Goal: Task Accomplishment & Management: Manage account settings

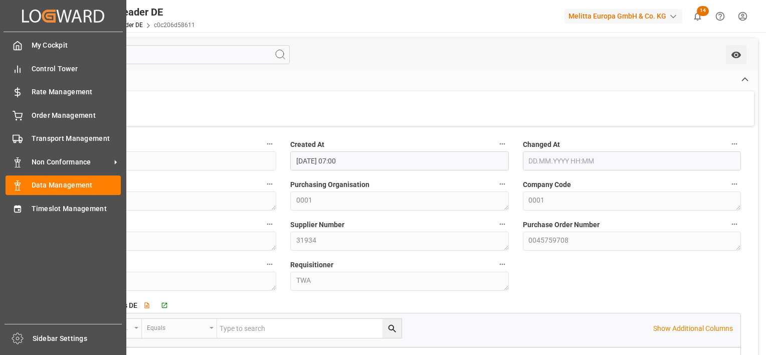
click at [33, 139] on span "Transport Management" at bounding box center [77, 138] width 90 height 11
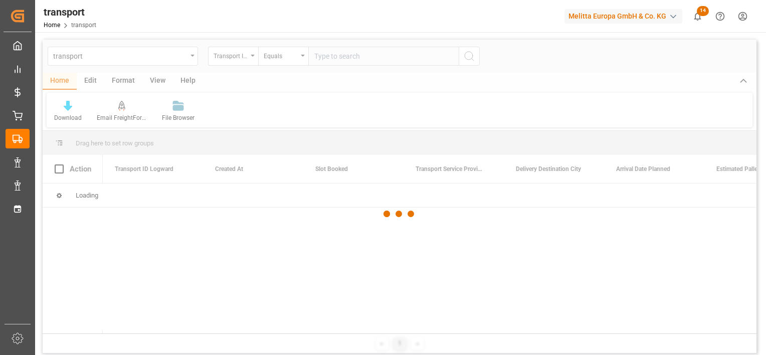
click at [190, 58] on div at bounding box center [400, 214] width 714 height 349
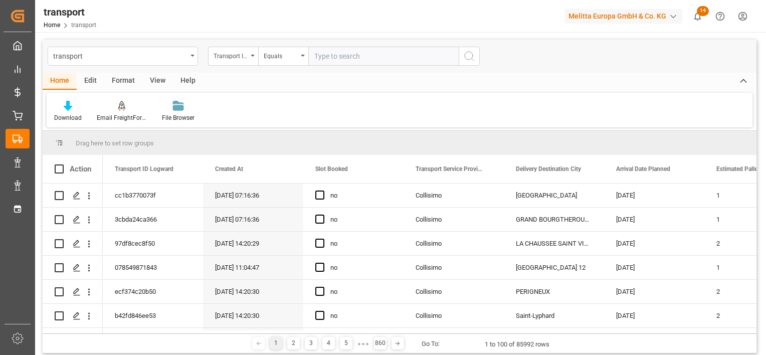
click at [190, 58] on div "transport" at bounding box center [123, 56] width 150 height 19
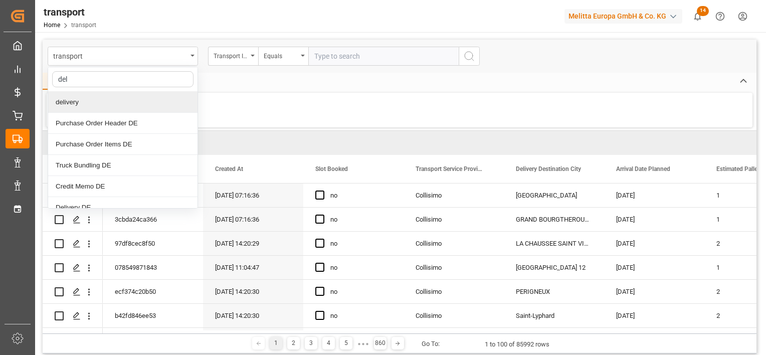
type input "deli"
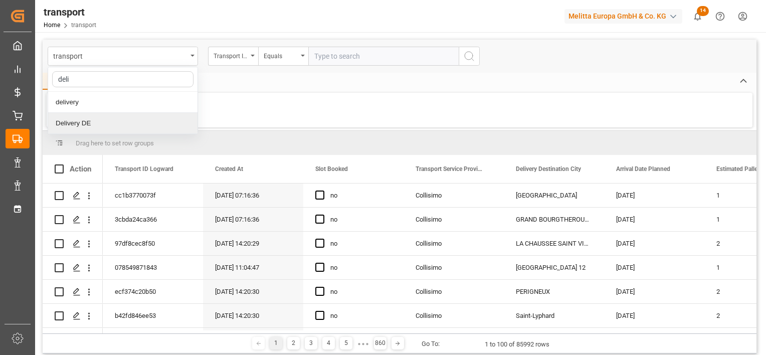
click at [83, 119] on div "Delivery DE" at bounding box center [122, 123] width 149 height 21
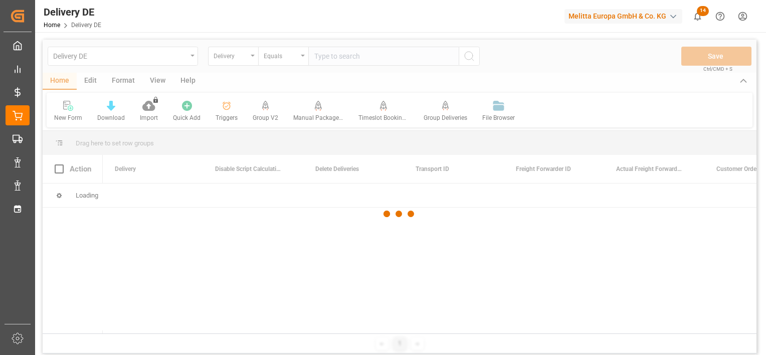
click at [336, 54] on div at bounding box center [400, 214] width 714 height 349
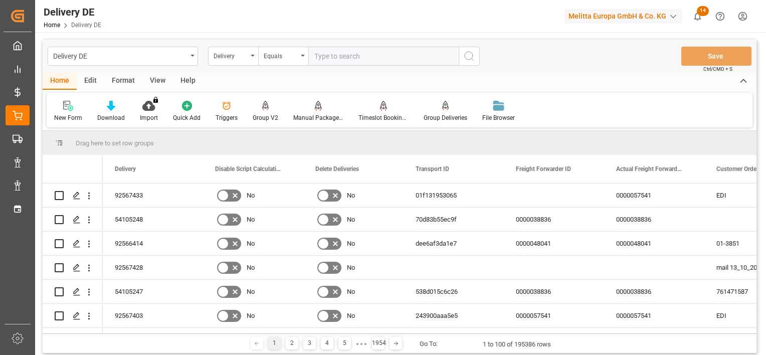
click at [335, 60] on input "text" at bounding box center [383, 56] width 150 height 19
paste input "92533538"
click at [458, 58] on input "92533538" at bounding box center [383, 56] width 150 height 19
type input "92533538"
click at [471, 55] on icon "search button" at bounding box center [469, 56] width 12 height 12
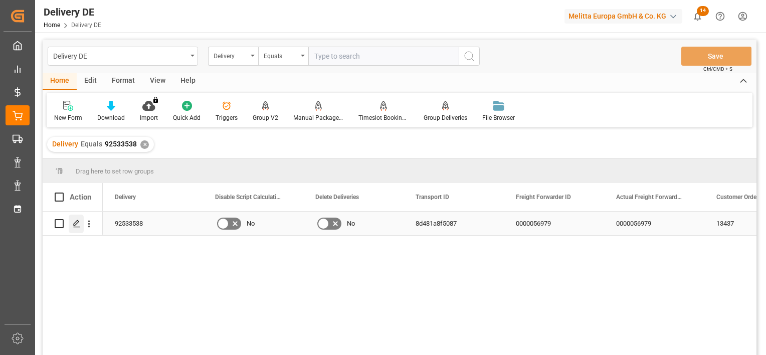
click at [79, 227] on line "Press SPACE to select this row." at bounding box center [77, 227] width 6 height 0
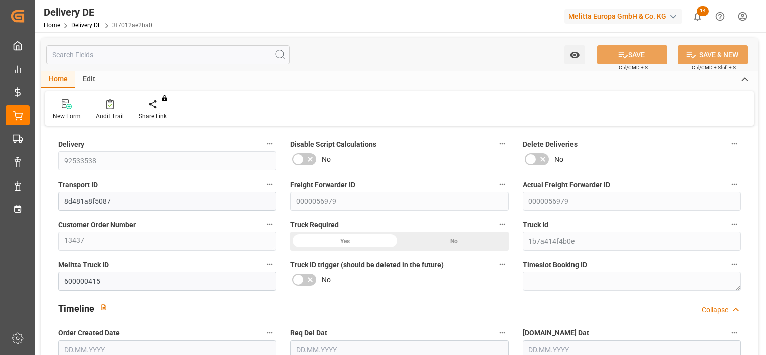
type input "1"
type input "0.75"
type input "17.44"
type input "44.96"
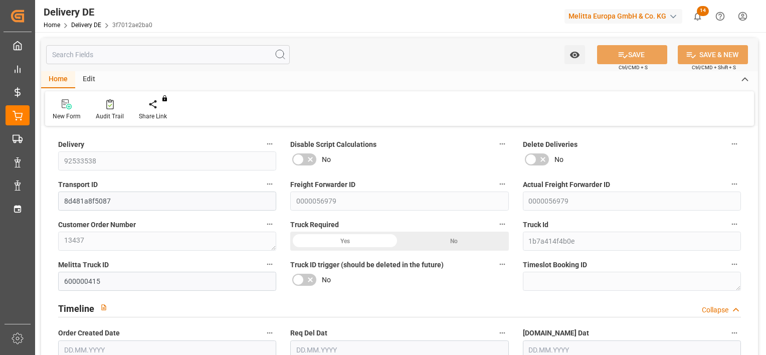
type input "200.02"
type input "[DATE]"
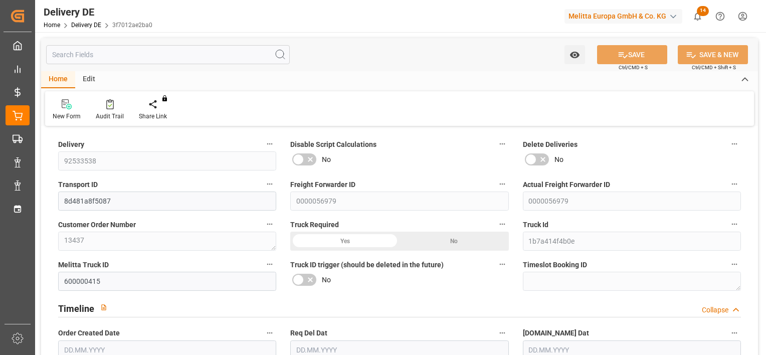
type input "[DATE]"
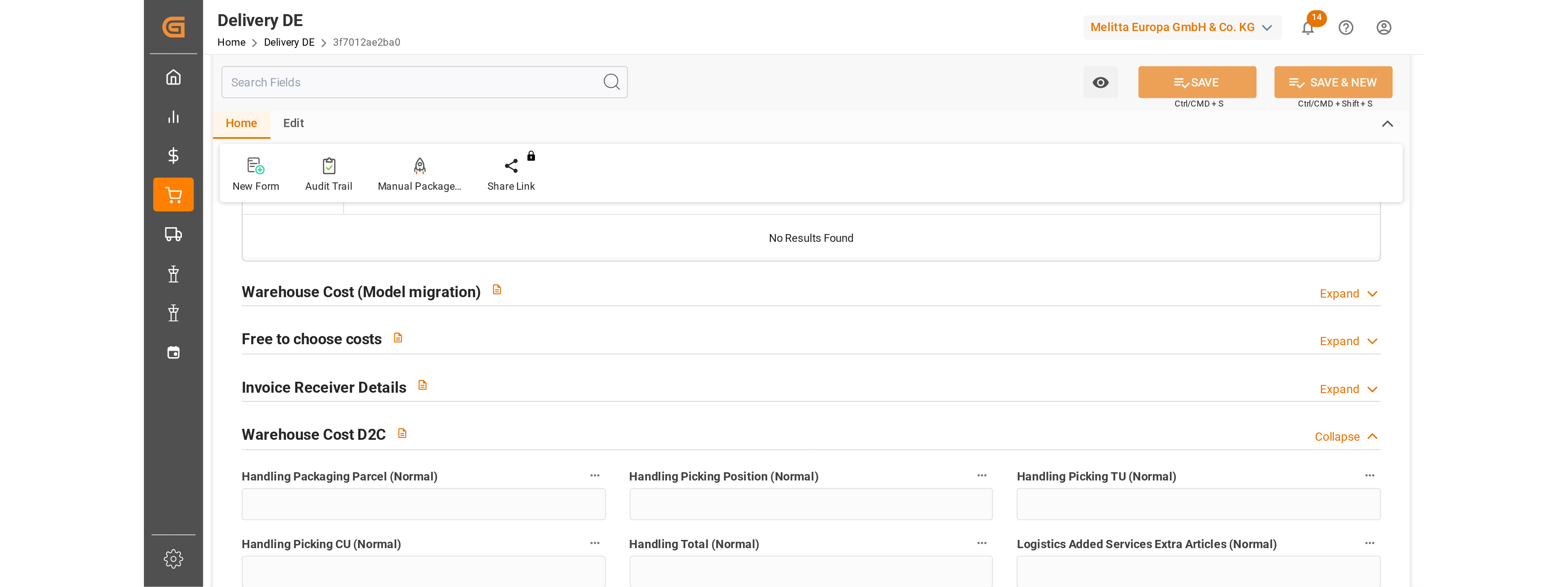
scroll to position [1782, 0]
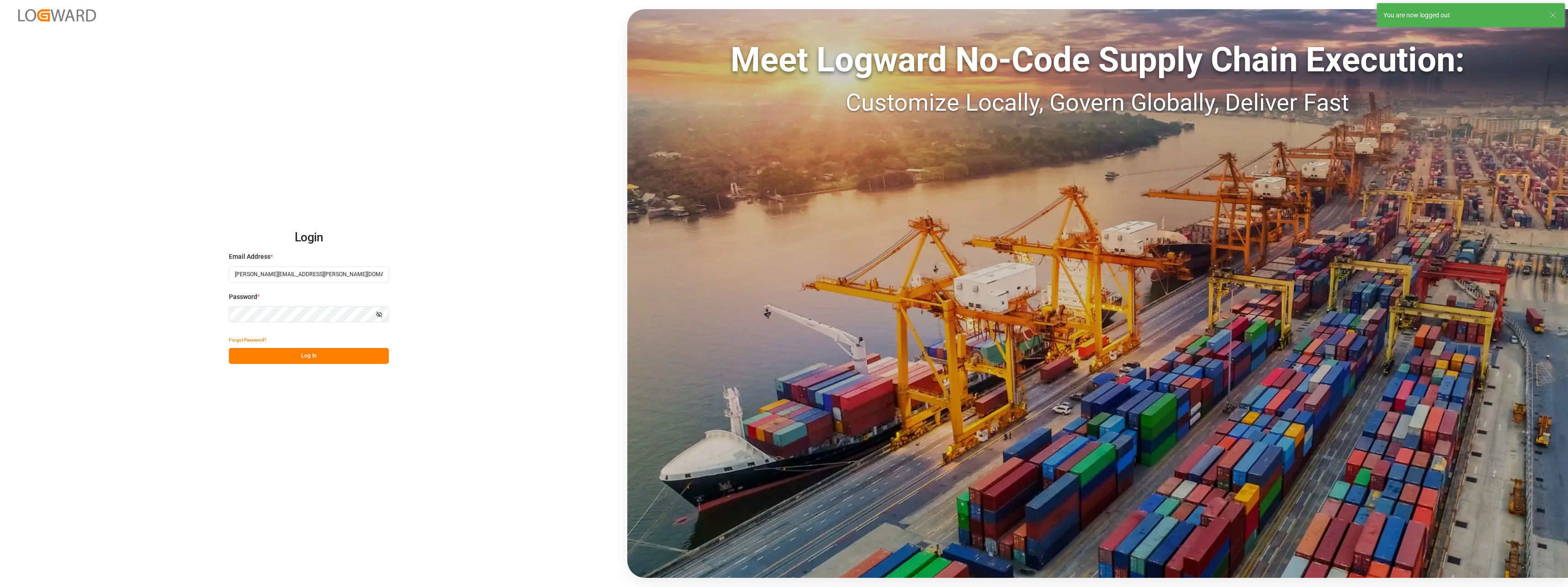
click at [307, 323] on button "Log In" at bounding box center [308, 355] width 160 height 16
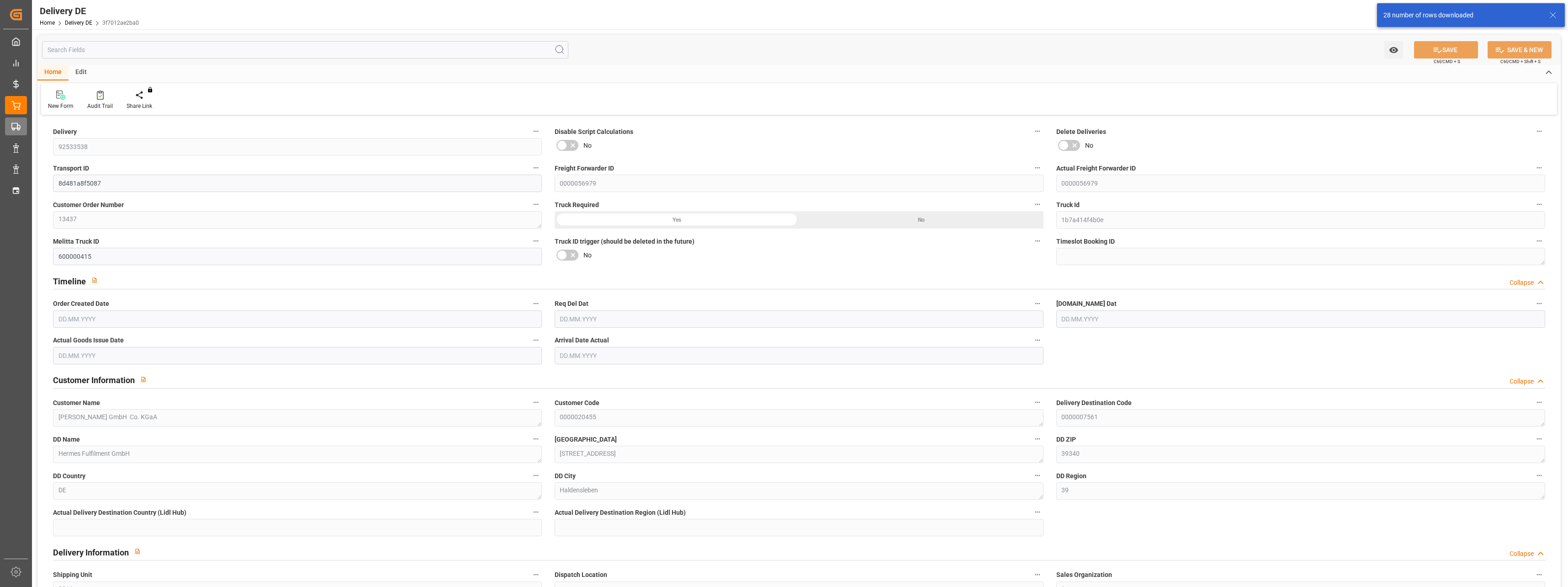
type input "1"
type input "0.75"
type input "17.44"
type input "44.96"
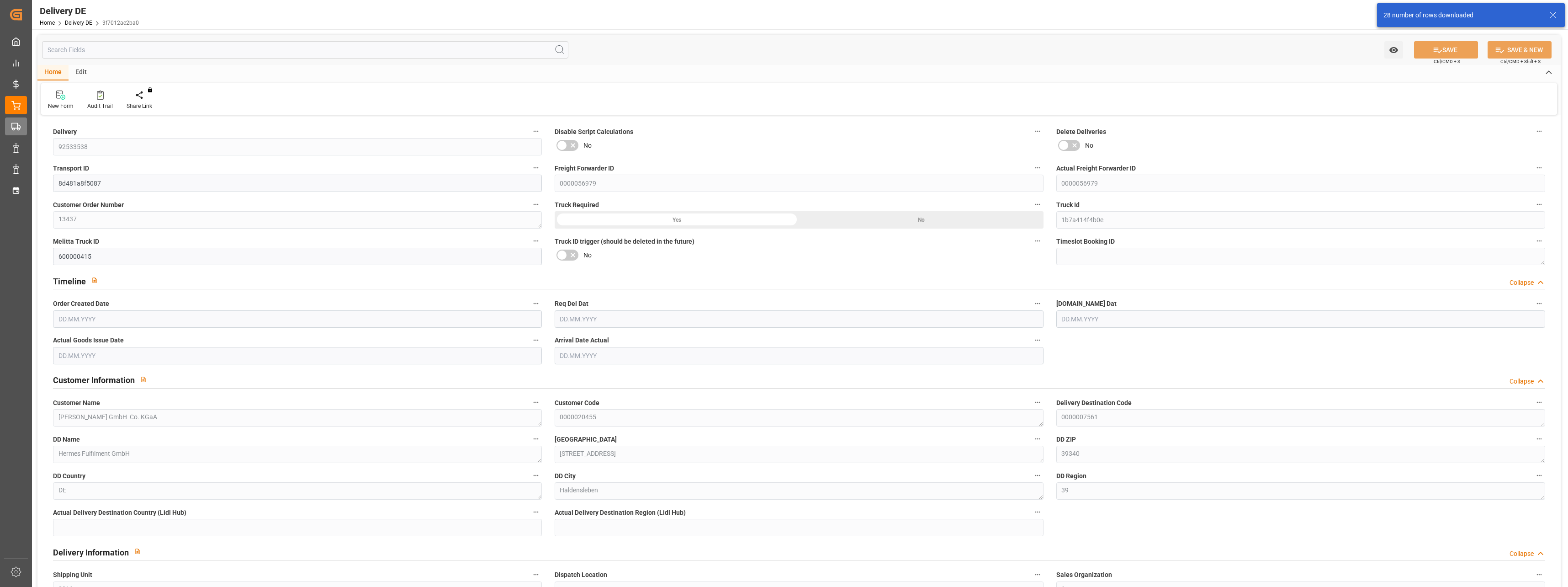
type input "200.02"
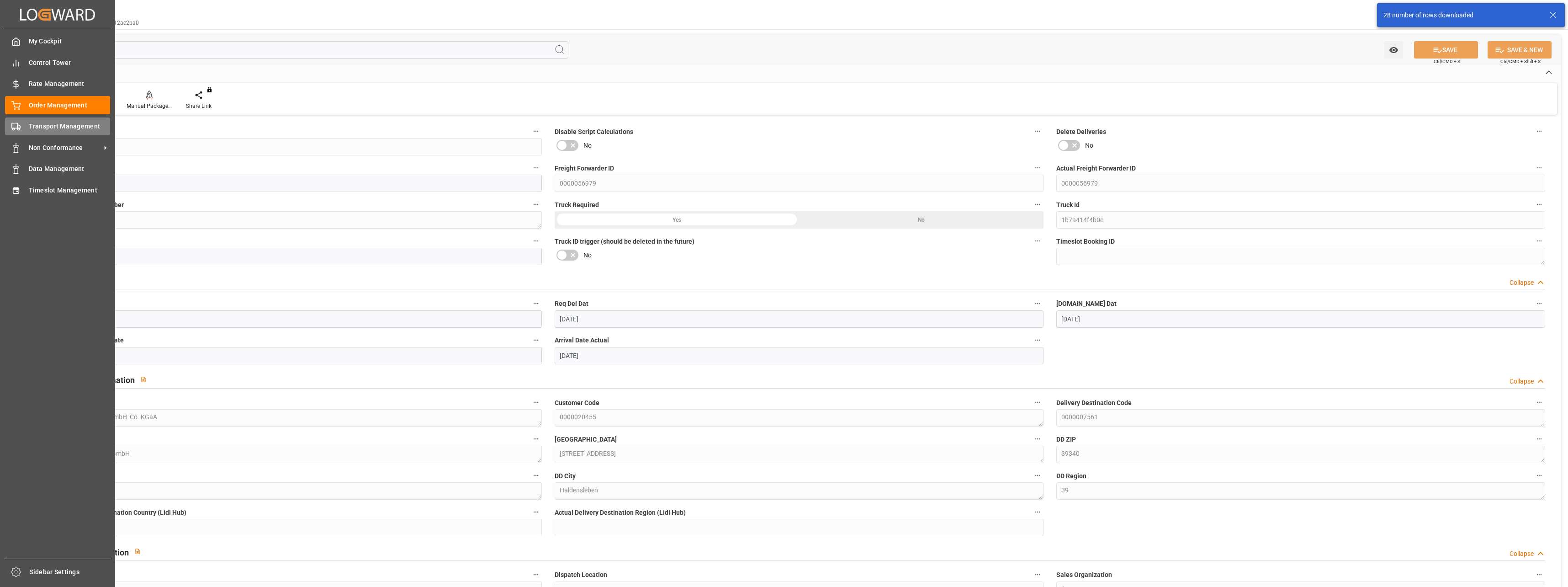
type input "[DATE]"
